Goal: Communication & Community: Answer question/provide support

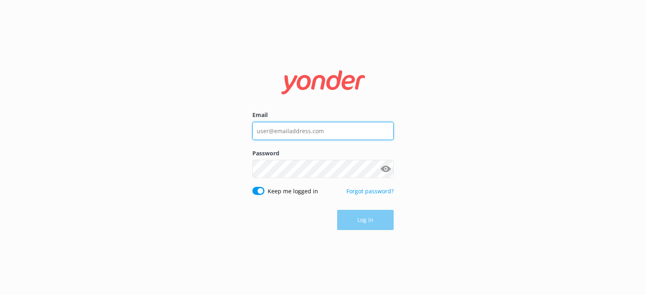
type input "[PERSON_NAME][EMAIL_ADDRESS][DOMAIN_NAME]"
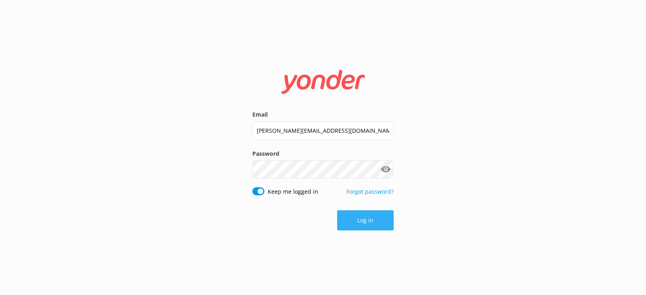
click at [354, 216] on button "Log in" at bounding box center [365, 220] width 57 height 20
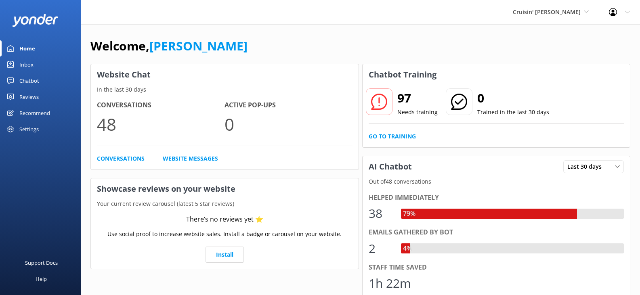
click at [27, 63] on div "Inbox" at bounding box center [26, 65] width 14 height 16
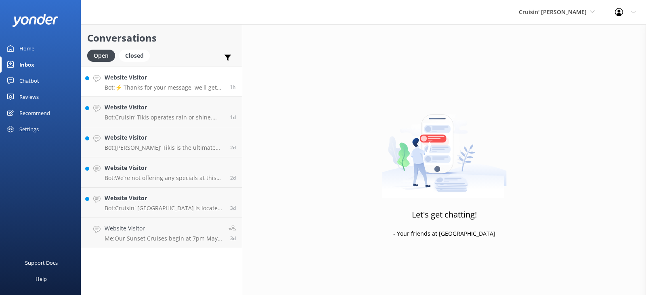
click at [167, 85] on p "Bot: ⚡ Thanks for your message, we'll get back to you as soon as we can. You're…" at bounding box center [164, 87] width 119 height 7
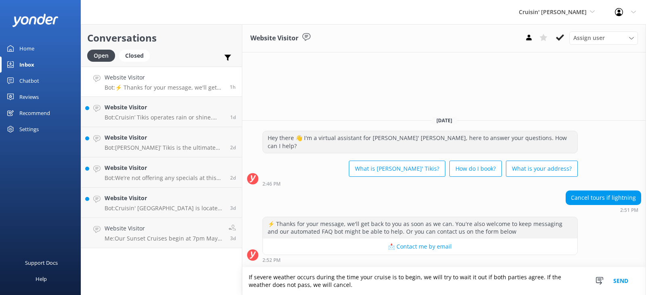
type textarea "If severe weather occurs during the time your cruise is to begin, we will try t…"
click at [620, 281] on button "Send" at bounding box center [621, 281] width 30 height 28
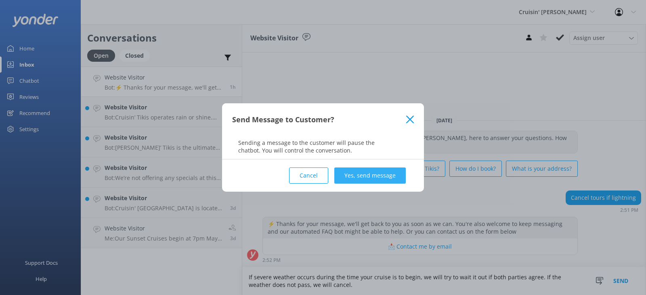
click at [374, 175] on button "Yes, send message" at bounding box center [369, 176] width 71 height 16
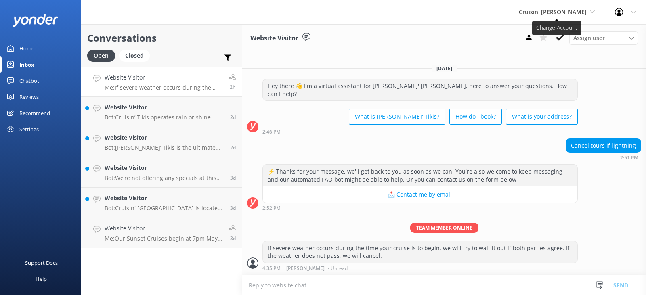
click at [546, 14] on span "Cruisin' [PERSON_NAME]" at bounding box center [553, 12] width 68 height 8
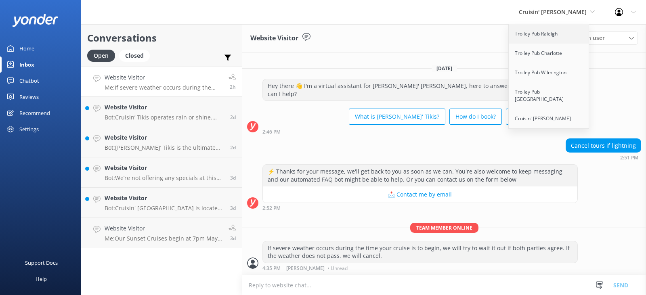
click at [543, 34] on link "Trolley Pub Raleigh" at bounding box center [549, 33] width 81 height 19
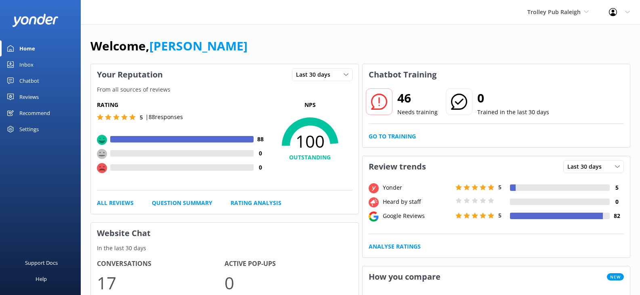
click at [27, 64] on div "Inbox" at bounding box center [26, 65] width 14 height 16
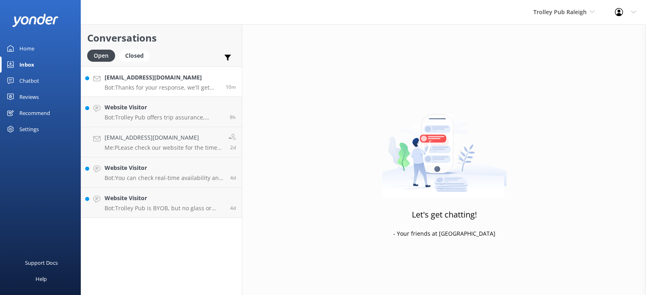
click at [159, 84] on p "Bot: Thanks for your response, we'll get back to you as soon as we can during o…" at bounding box center [162, 87] width 115 height 7
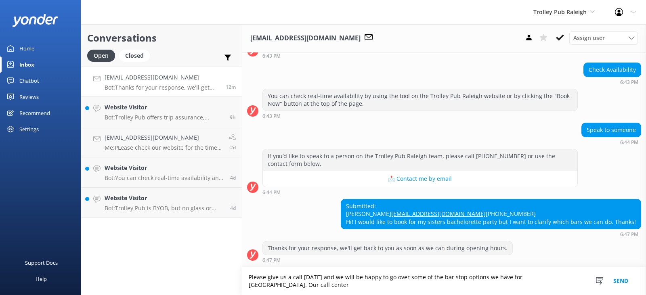
scroll to position [79, 0]
type textarea "Please give us a call tomorrow and we will be happy to go over some of the bar …"
click at [619, 280] on button "Send" at bounding box center [621, 281] width 30 height 28
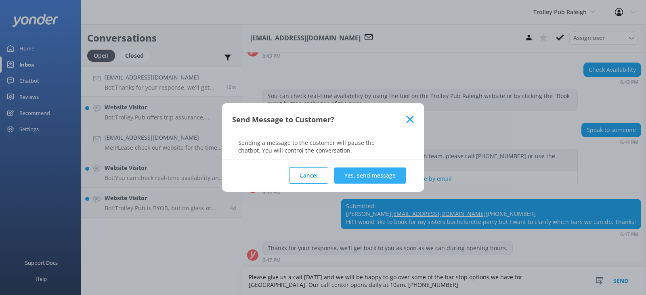
click at [385, 173] on button "Yes, send message" at bounding box center [369, 176] width 71 height 16
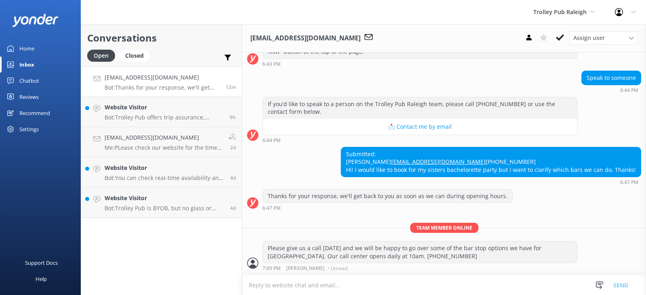
scroll to position [131, 0]
